Goal: Information Seeking & Learning: Check status

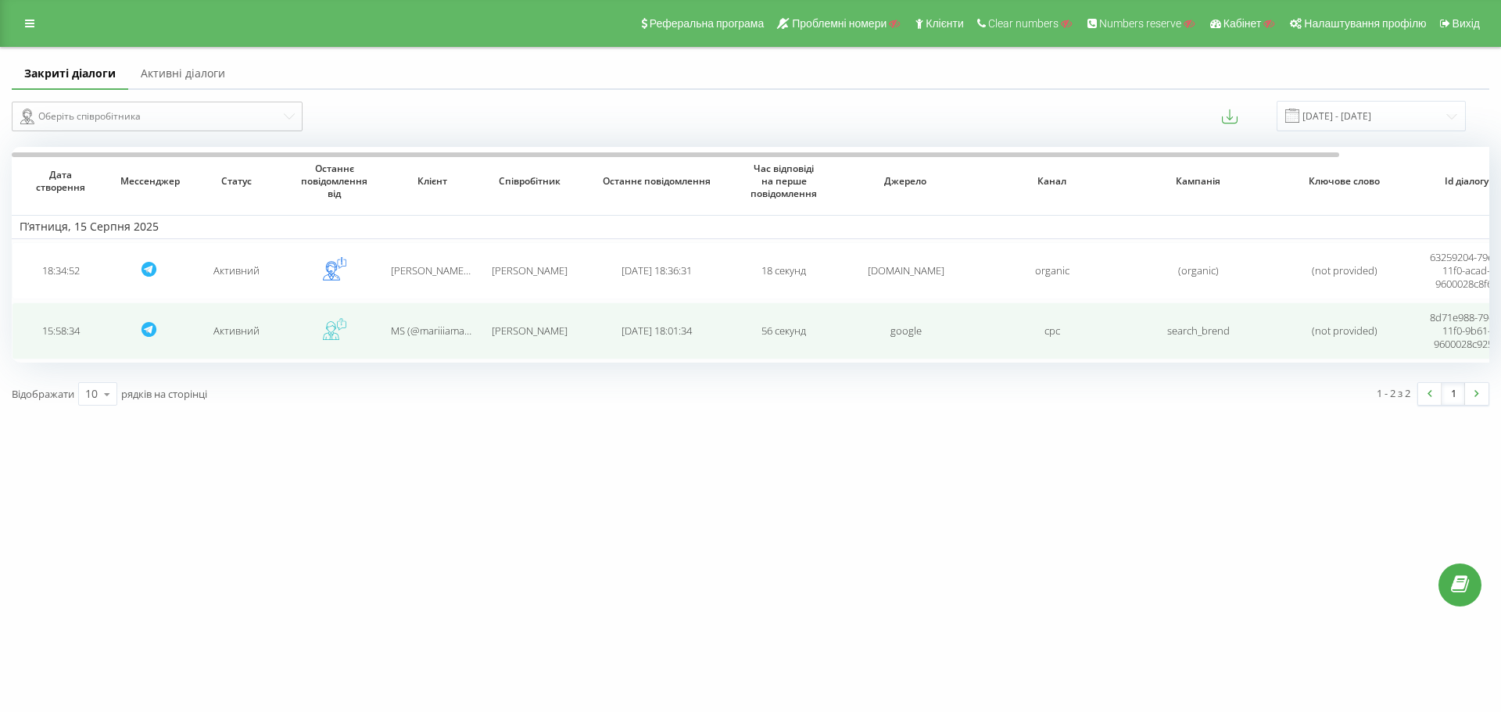
drag, startPoint x: 544, startPoint y: 332, endPoint x: 683, endPoint y: 335, distance: 139.2
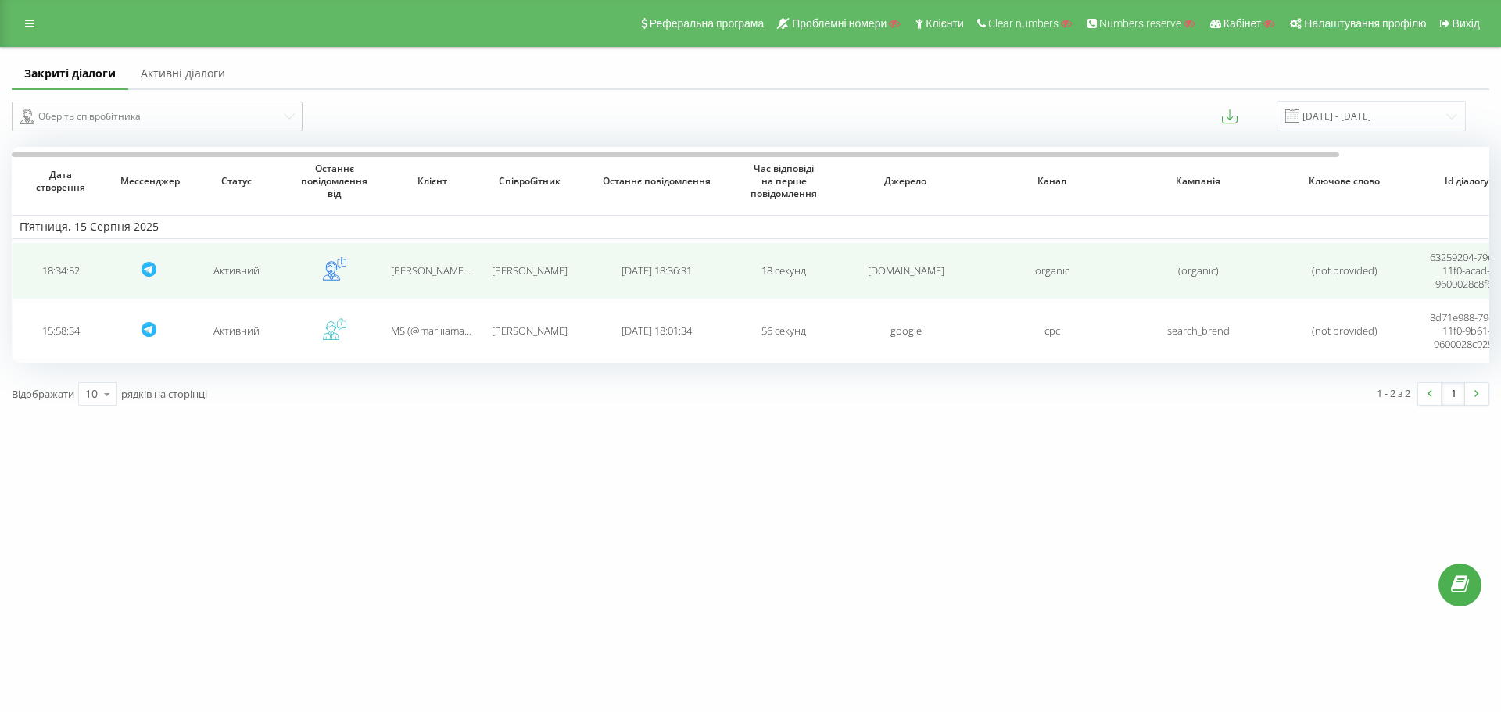
drag, startPoint x: 709, startPoint y: 317, endPoint x: 867, endPoint y: 287, distance: 160.9
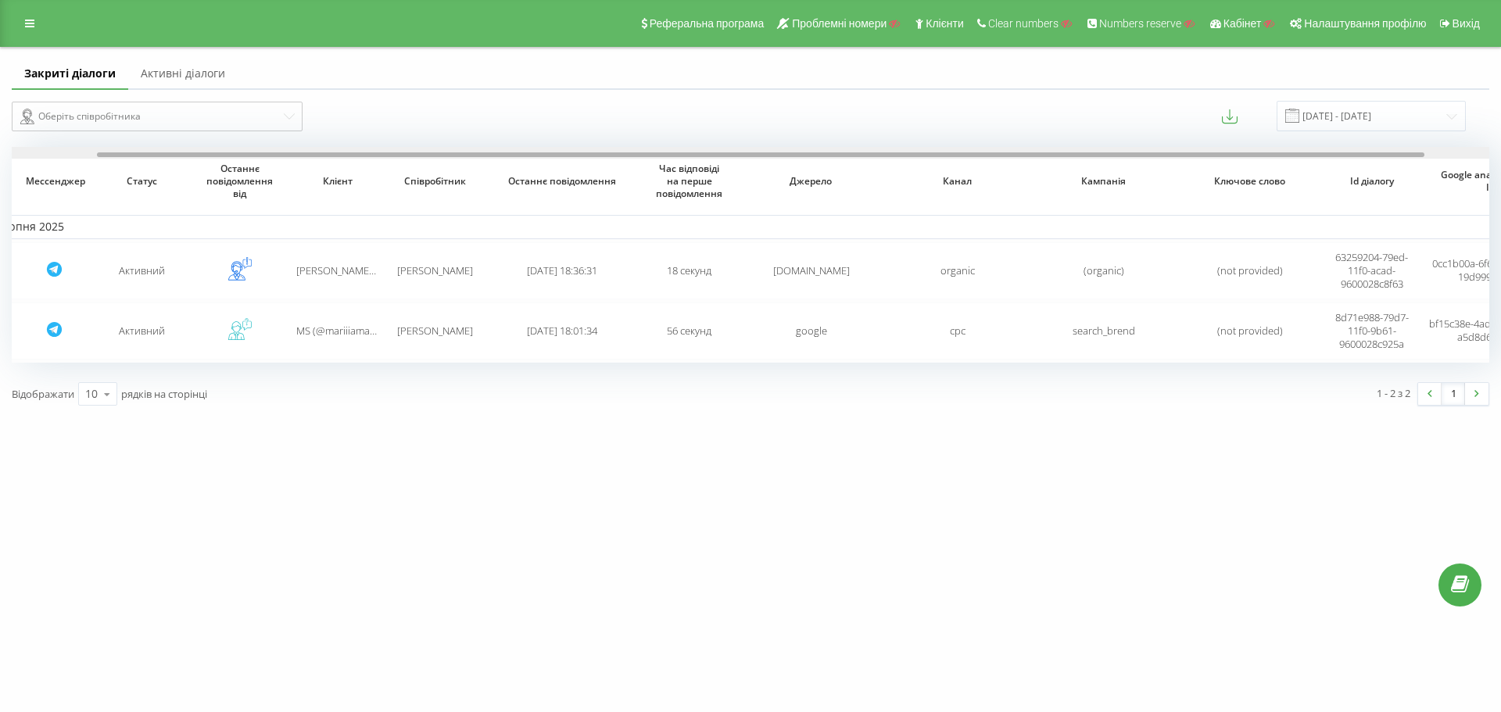
drag, startPoint x: 958, startPoint y: 153, endPoint x: 1098, endPoint y: 167, distance: 140.6
click at [1053, 156] on div at bounding box center [761, 154] width 1328 height 5
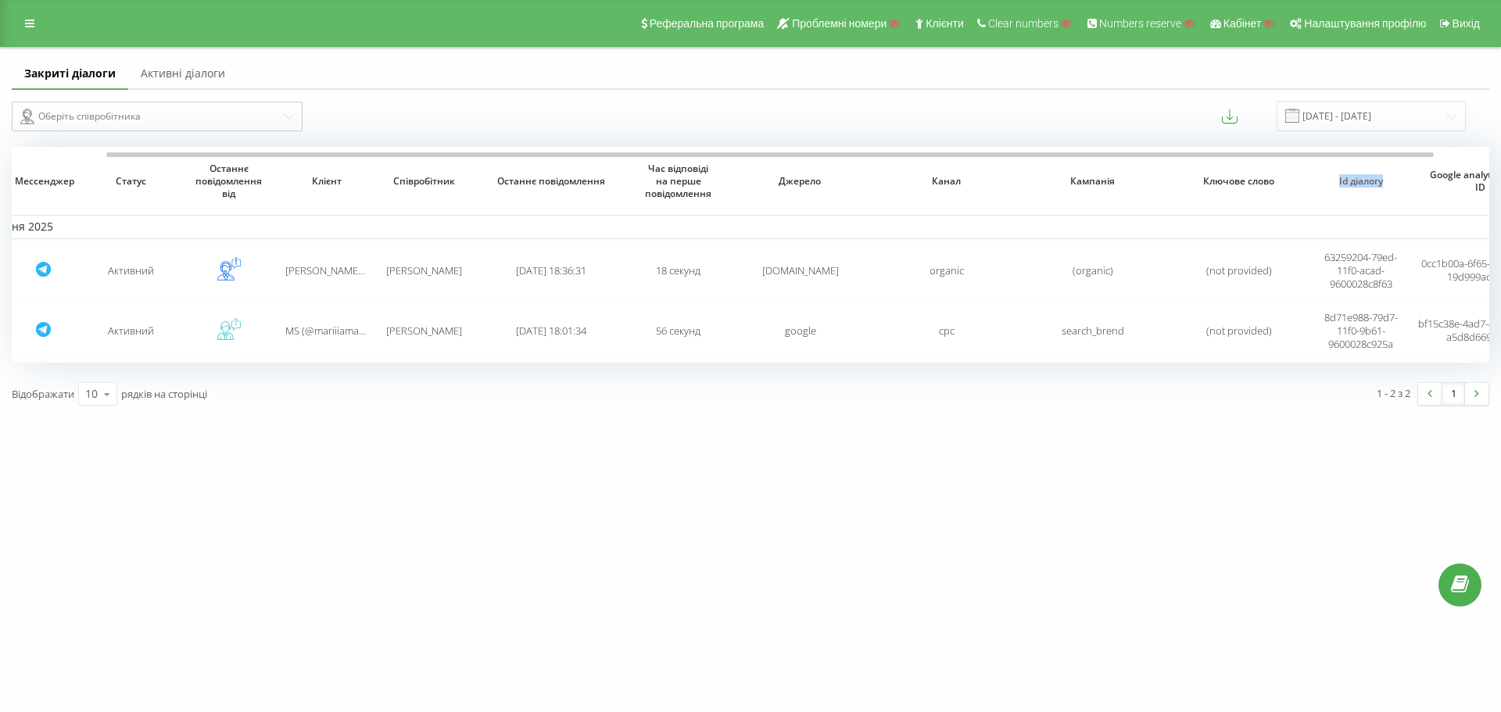
drag, startPoint x: 1323, startPoint y: 184, endPoint x: 1393, endPoint y: 182, distance: 69.6
click at [1393, 182] on div "Id діалогу" at bounding box center [1361, 181] width 82 height 13
copy span "Id діалогу"
drag, startPoint x: 696, startPoint y: 305, endPoint x: 526, endPoint y: 396, distance: 192.4
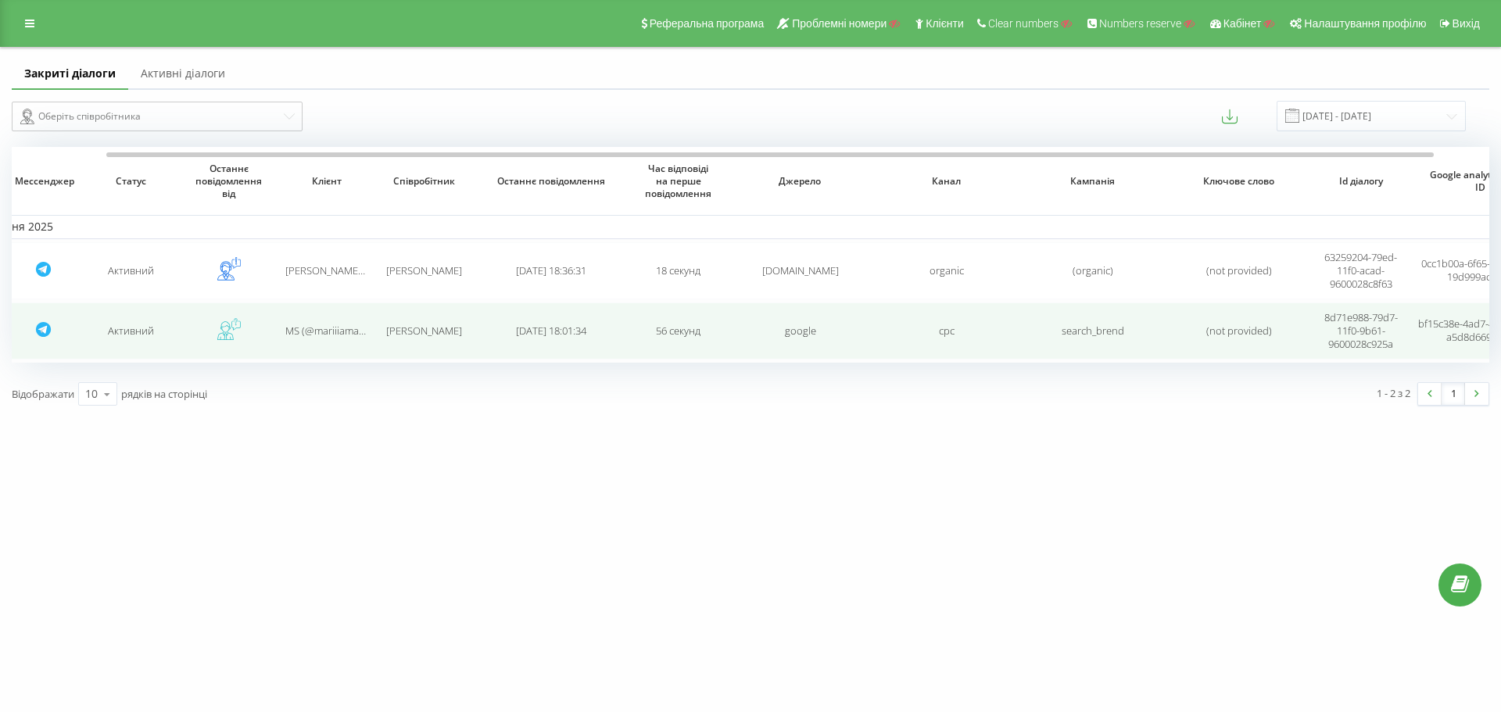
click at [659, 333] on td "56 секунд" at bounding box center [678, 331] width 98 height 57
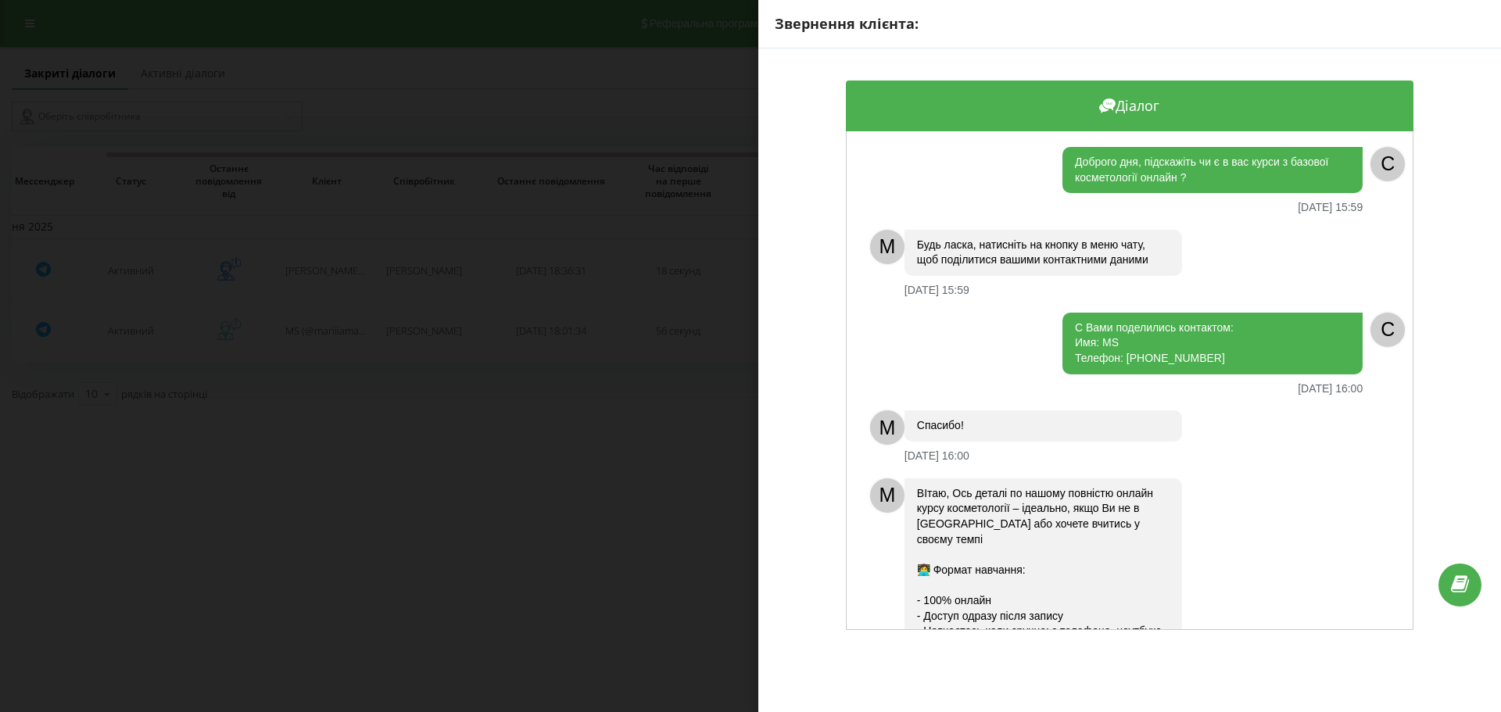
click at [599, 318] on div "Звернення клієнта: Діалог Доброго дня, підскажіть чи є в вас курси з базової ко…" at bounding box center [750, 356] width 1501 height 712
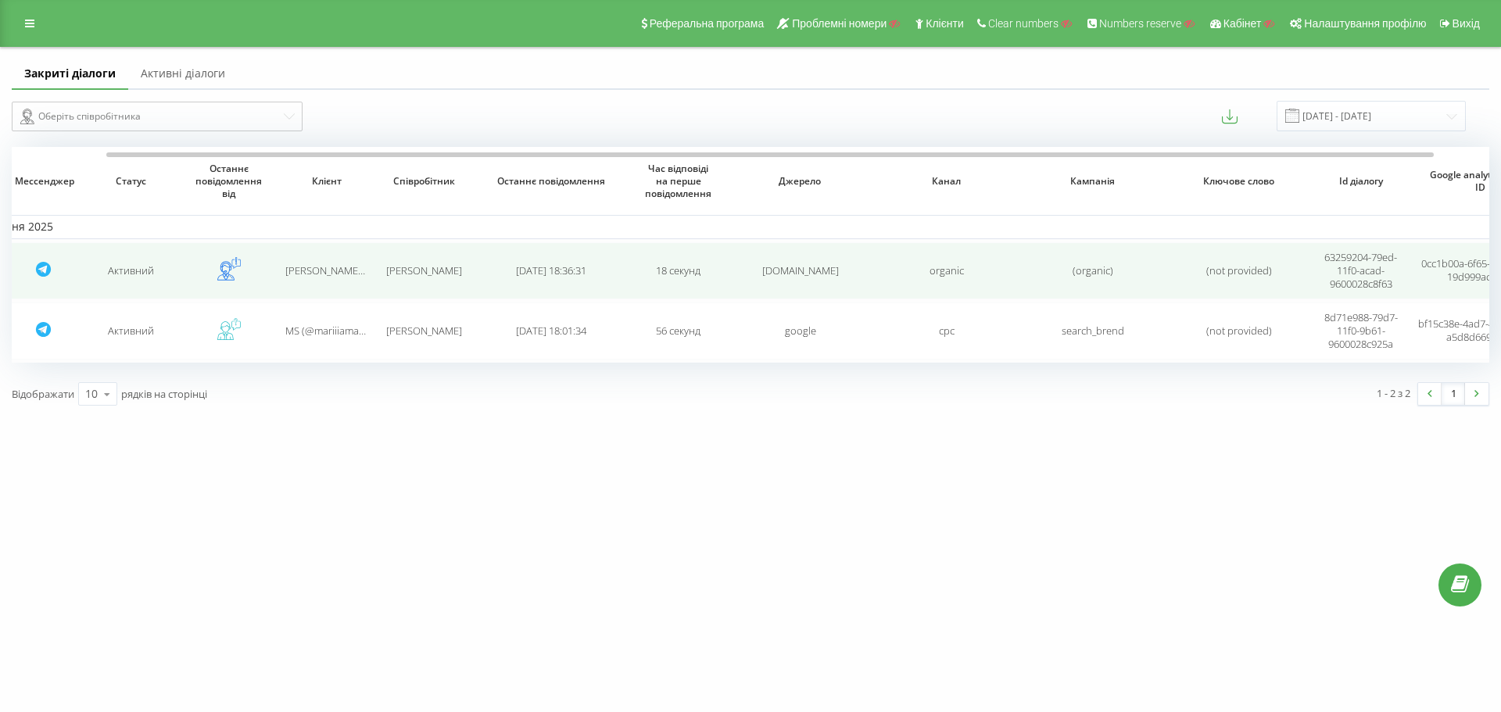
click at [576, 262] on td "[DATE] 18:36:31" at bounding box center [551, 270] width 156 height 57
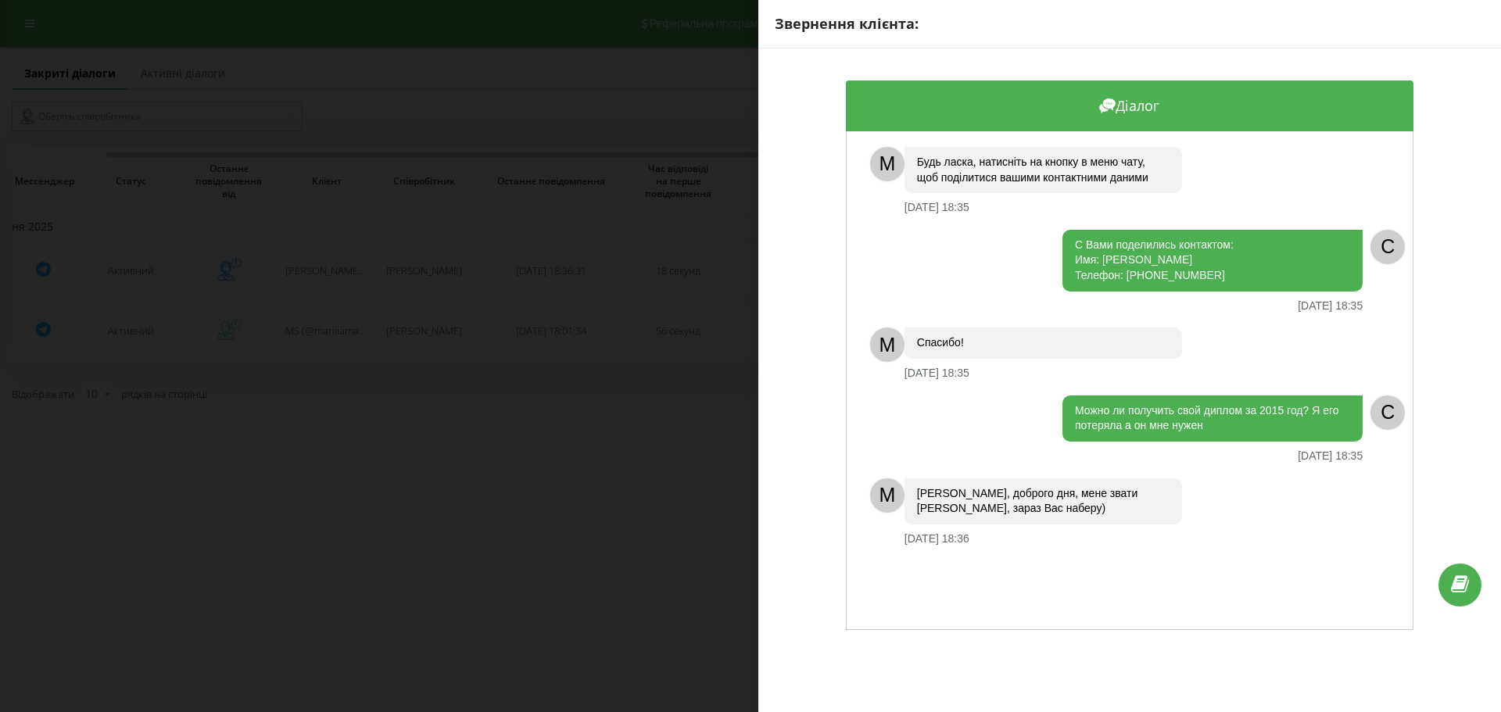
click at [568, 255] on div "Звернення клієнта: Діалог M Будь ласка, натисніть на кнопку в меню чату, щоб по…" at bounding box center [750, 356] width 1501 height 712
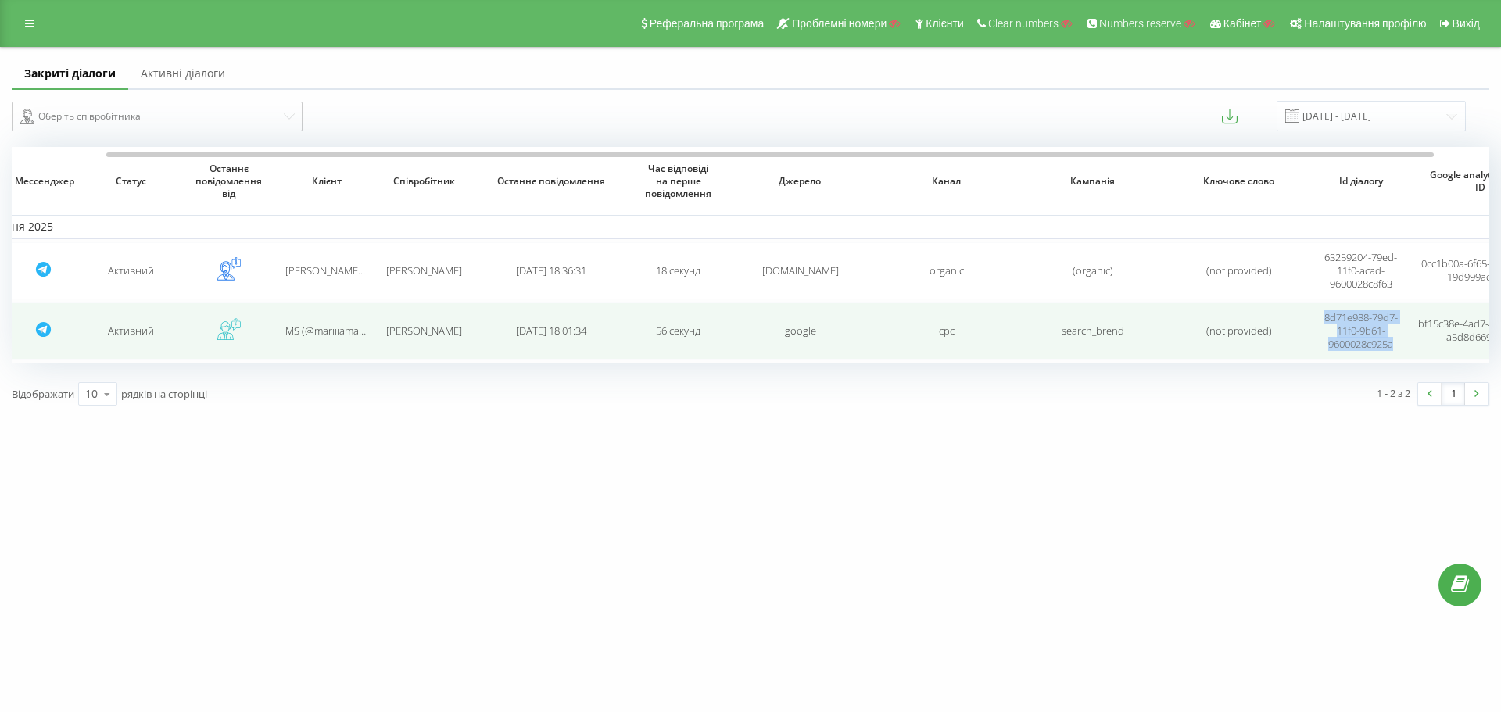
copy span "8d71e988-79d7-11f0-9b61-9600028c925a"
drag, startPoint x: 1317, startPoint y: 312, endPoint x: 1403, endPoint y: 346, distance: 91.6
click at [1403, 346] on td "8d71e988-79d7-11f0-9b61-9600028c925a" at bounding box center [1361, 331] width 98 height 57
